Goal: Information Seeking & Learning: Learn about a topic

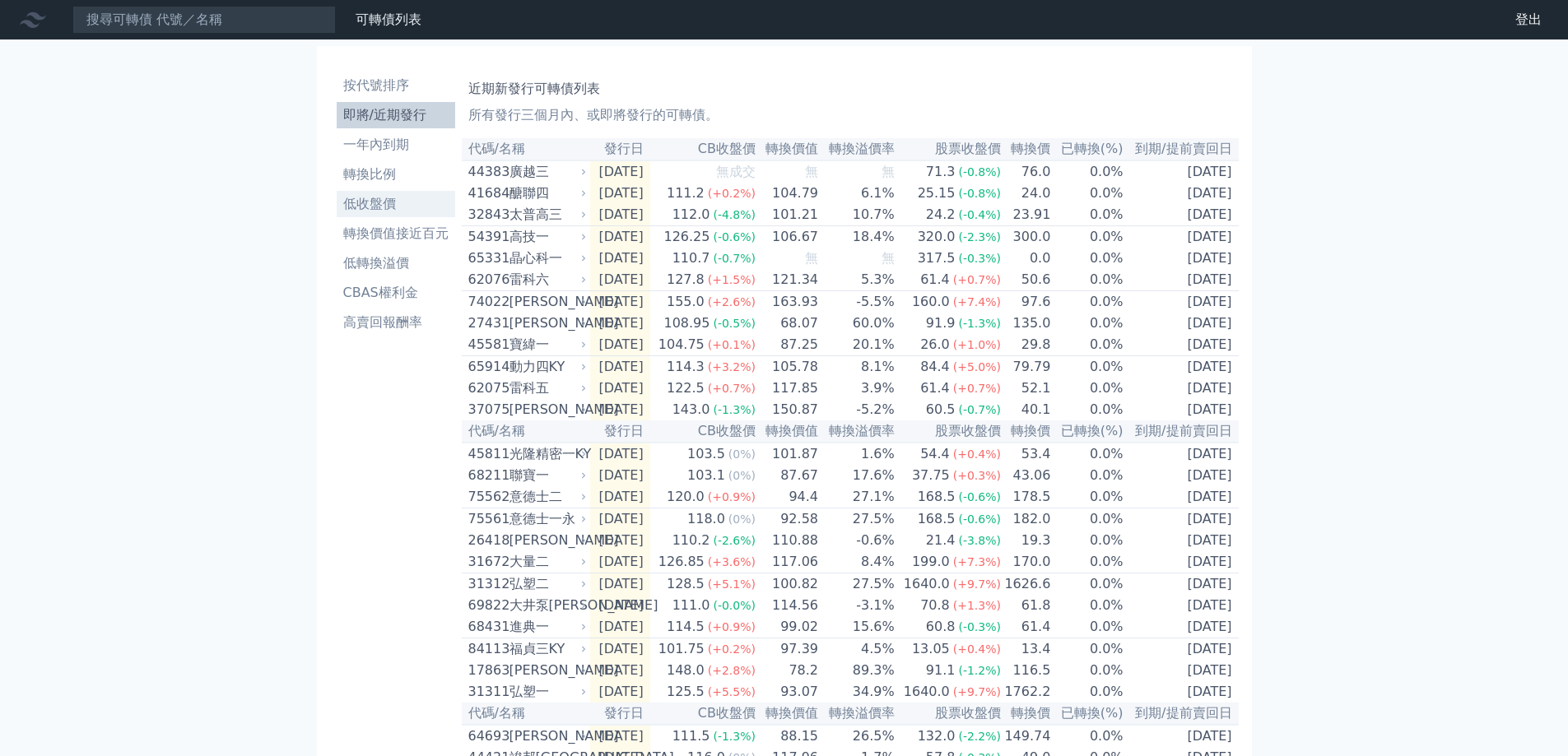
click at [415, 207] on li "低收盤價" at bounding box center [396, 204] width 118 height 20
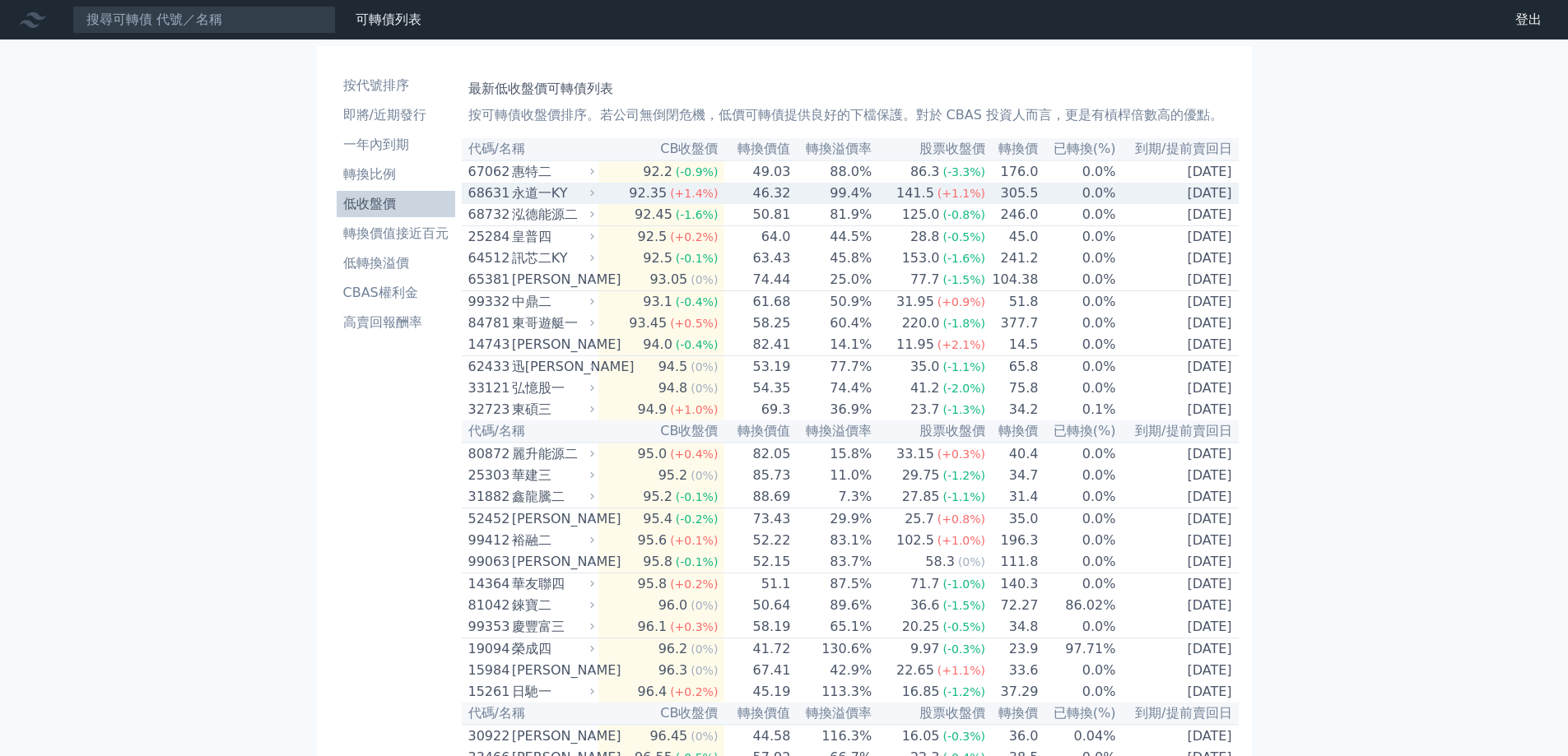
click at [585, 199] on div "永道一KY" at bounding box center [551, 194] width 79 height 20
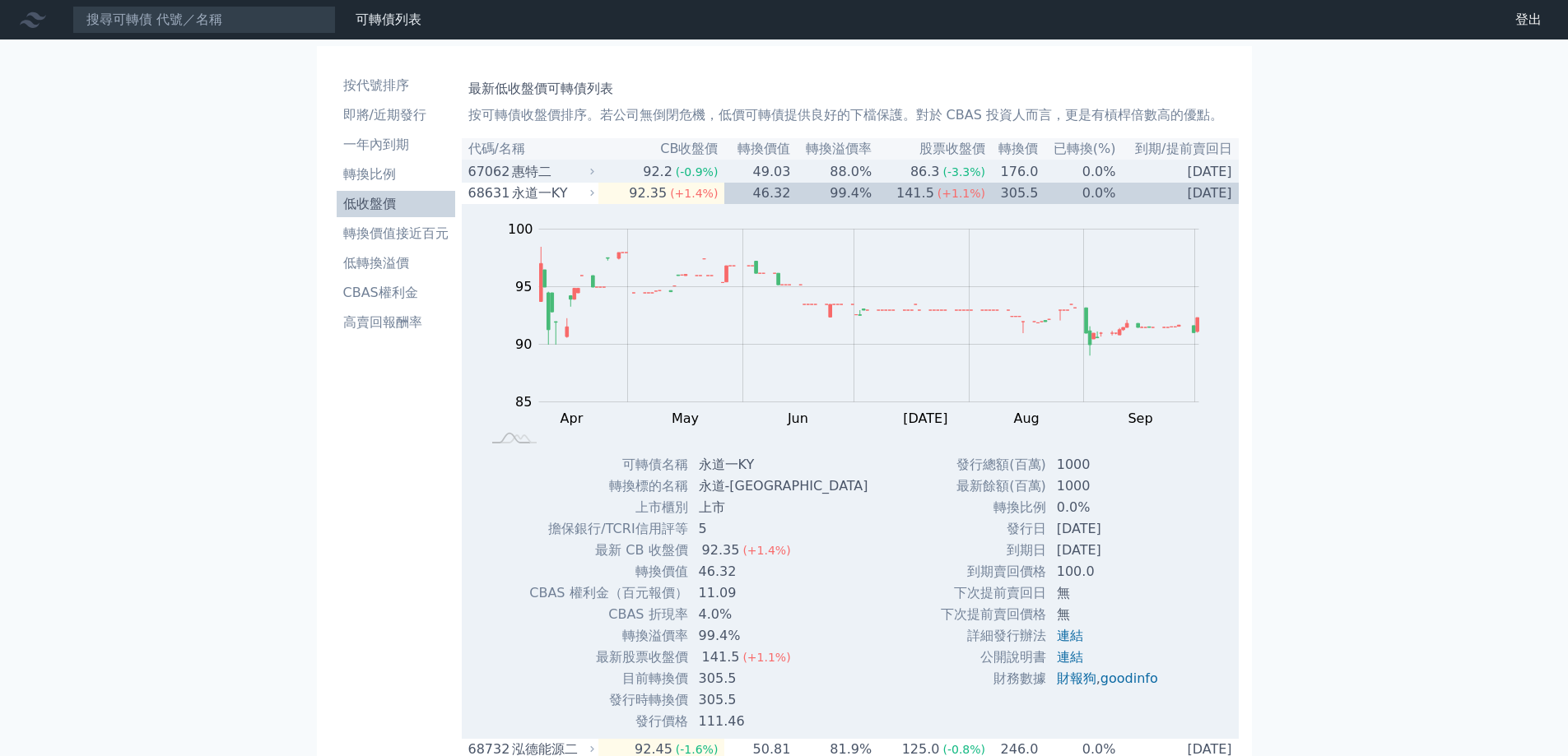
click at [590, 171] on div "惠特二" at bounding box center [551, 172] width 79 height 20
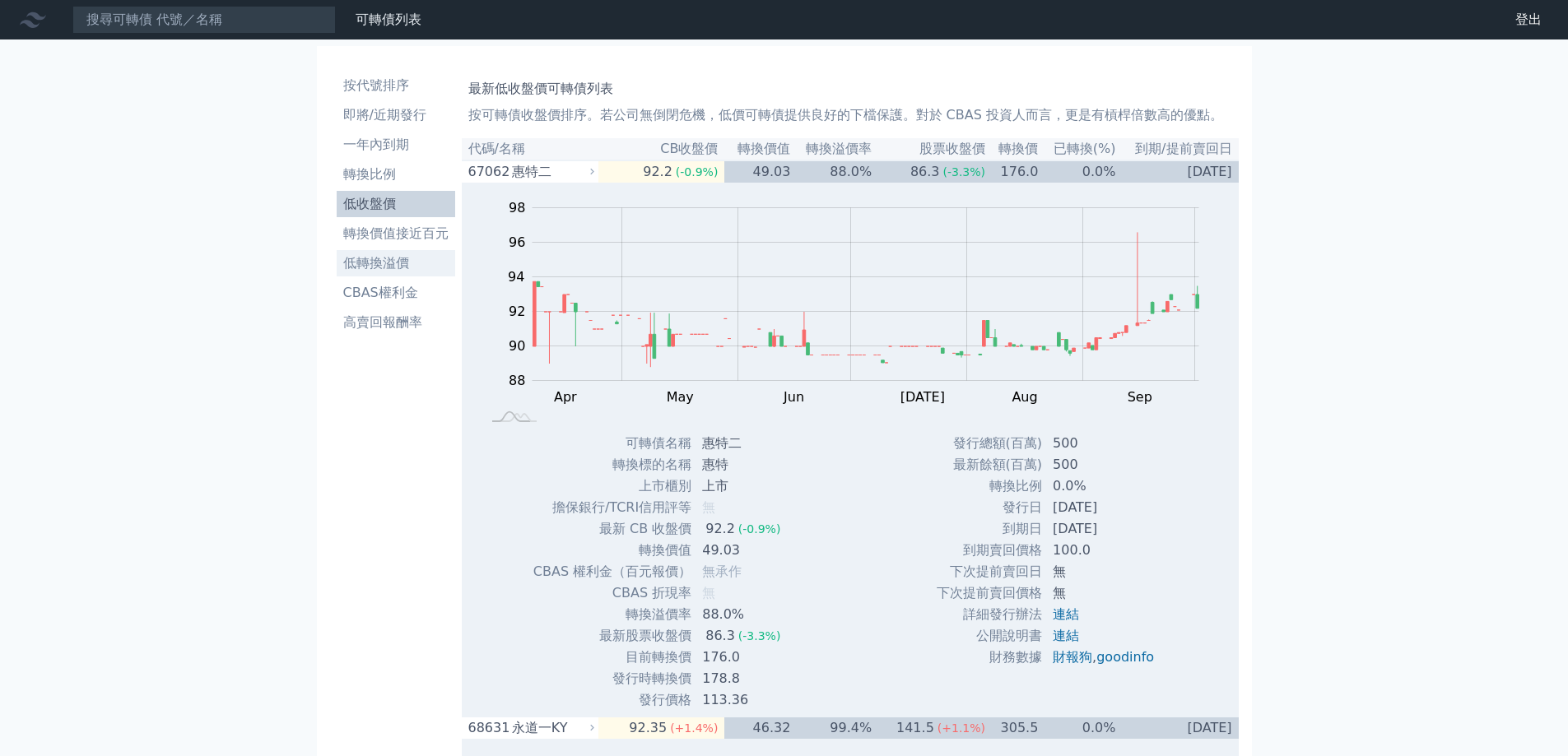
click at [393, 266] on li "低轉換溢價" at bounding box center [396, 263] width 118 height 20
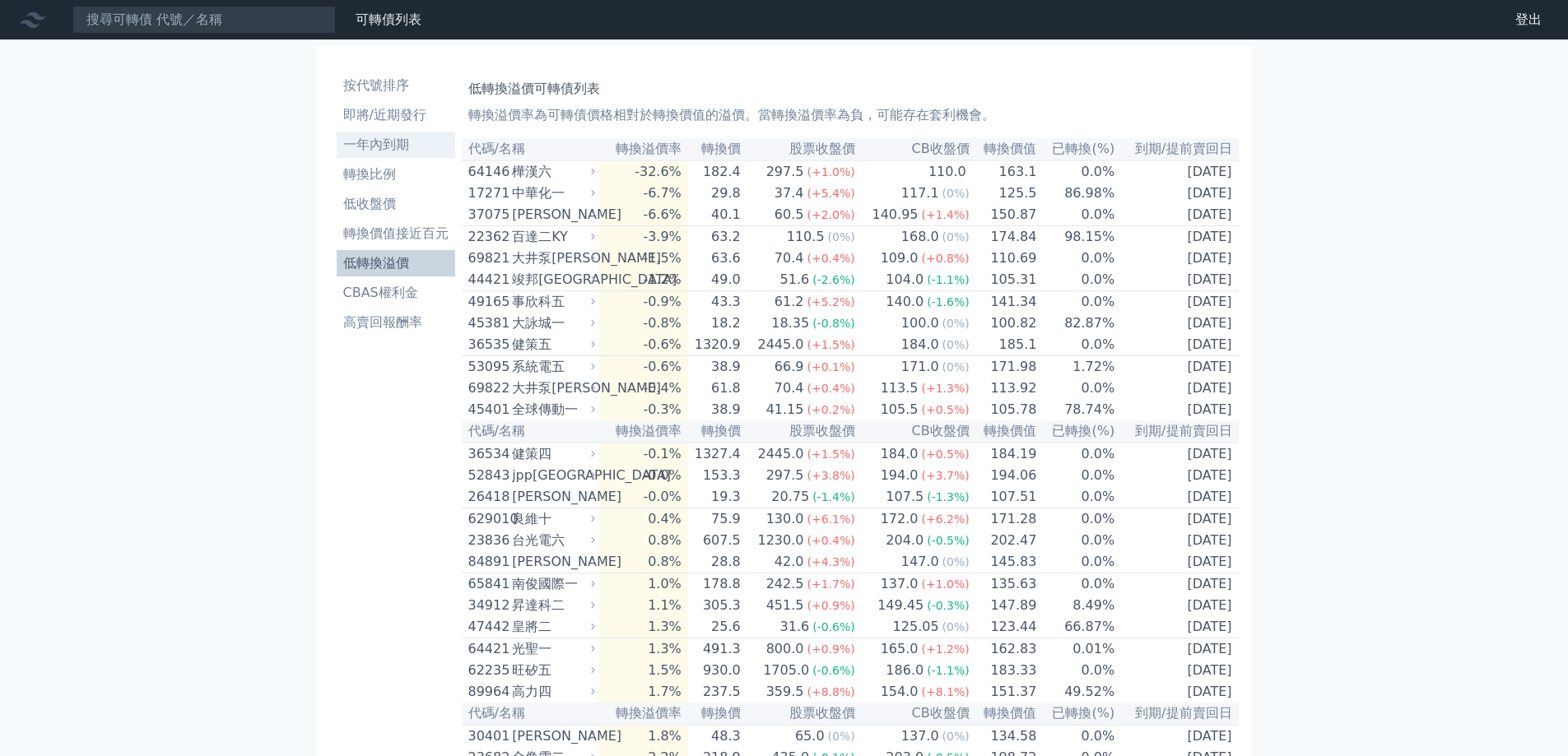
click at [412, 148] on li "一年內到期" at bounding box center [396, 145] width 118 height 20
